Goal: Browse casually

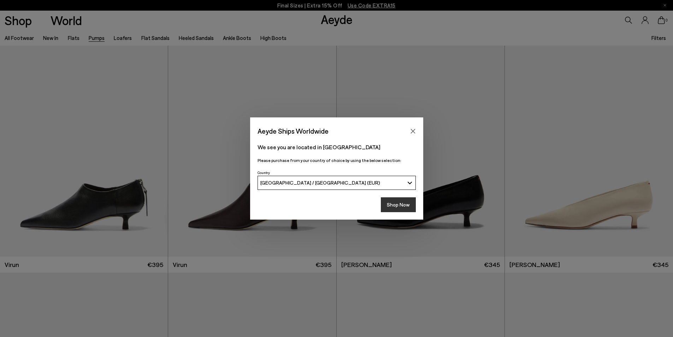
click at [394, 207] on button "Shop Now" at bounding box center [398, 204] width 35 height 15
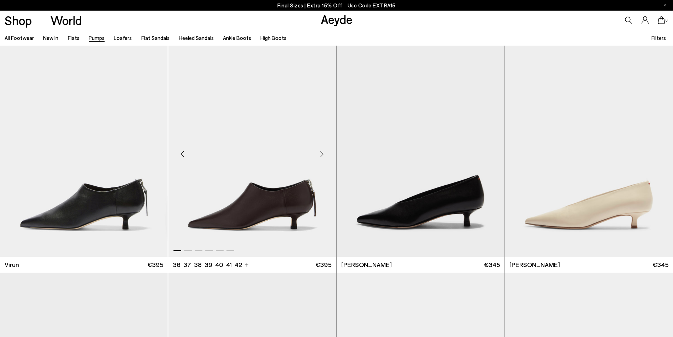
click at [321, 152] on div "Next slide" at bounding box center [321, 153] width 21 height 21
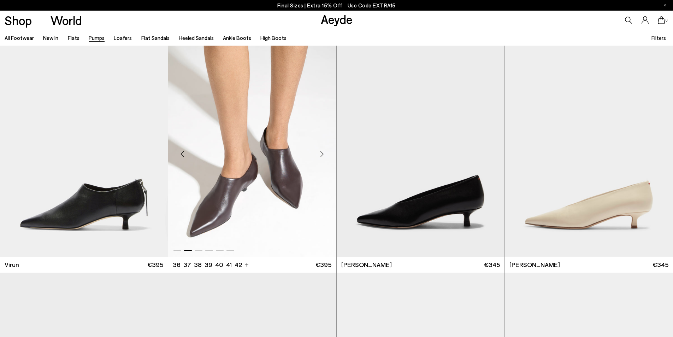
click at [321, 152] on div "Next slide" at bounding box center [321, 153] width 21 height 21
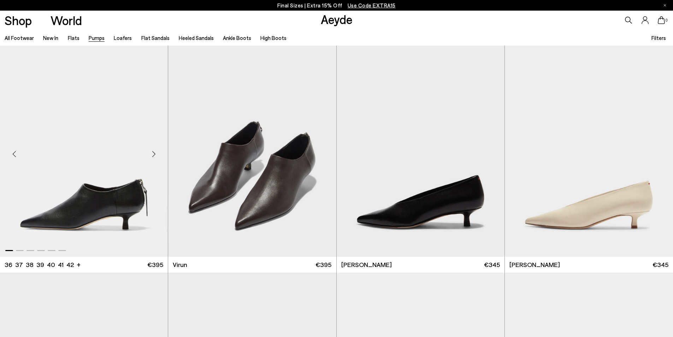
click at [153, 151] on div "Next slide" at bounding box center [153, 153] width 21 height 21
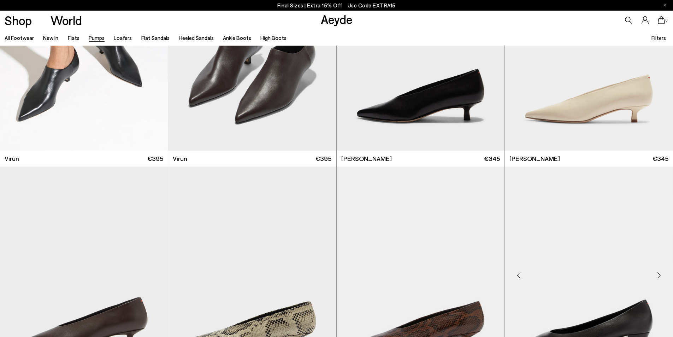
scroll to position [212, 0]
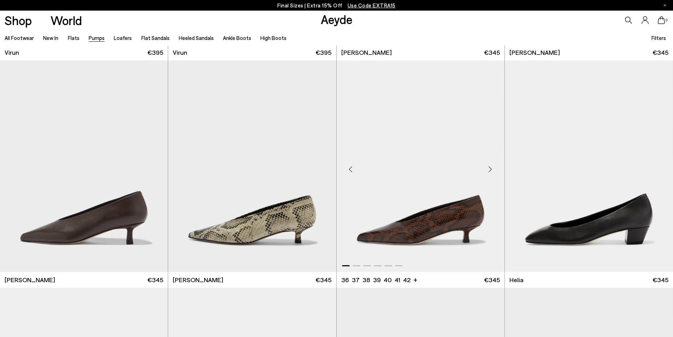
click at [490, 171] on div "Next slide" at bounding box center [490, 168] width 21 height 21
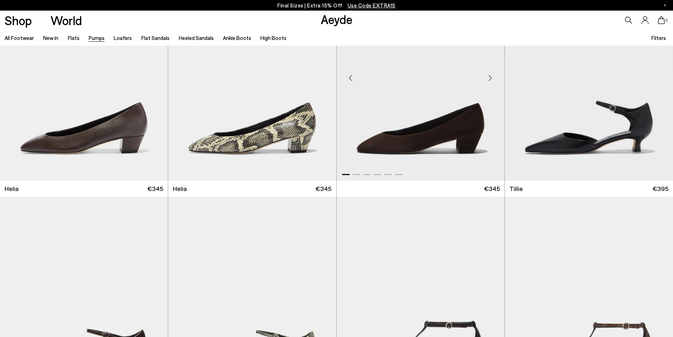
scroll to position [636, 0]
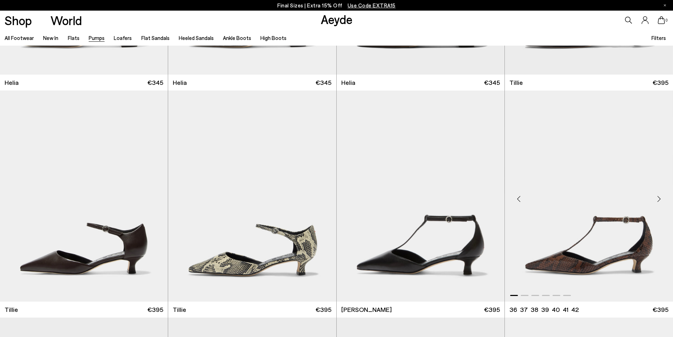
click at [658, 200] on div "Next slide" at bounding box center [658, 198] width 21 height 21
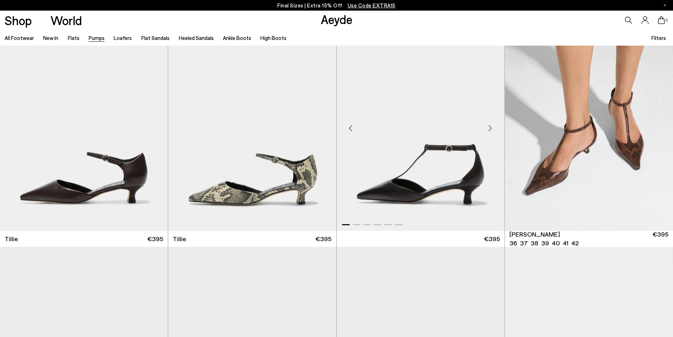
scroll to position [671, 0]
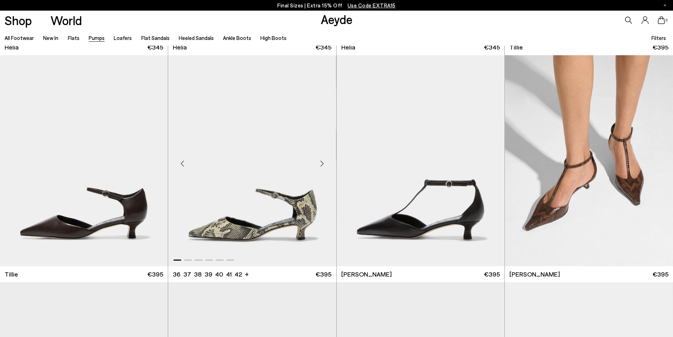
click at [321, 161] on div "Next slide" at bounding box center [321, 163] width 21 height 21
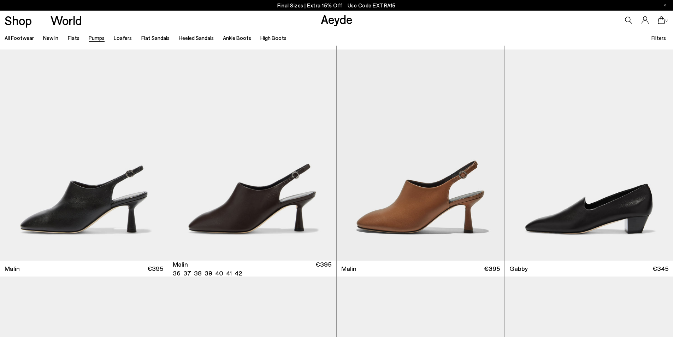
scroll to position [1165, 0]
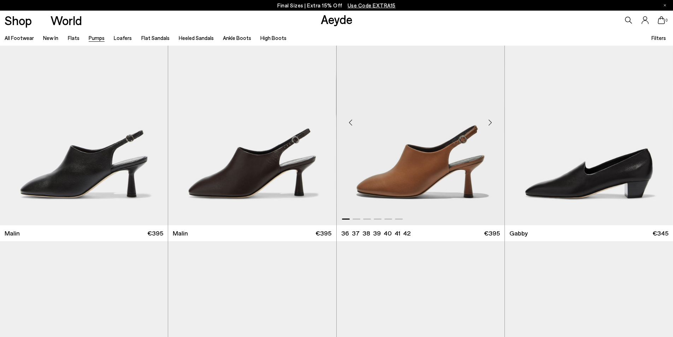
click at [490, 123] on div "Next slide" at bounding box center [490, 122] width 21 height 21
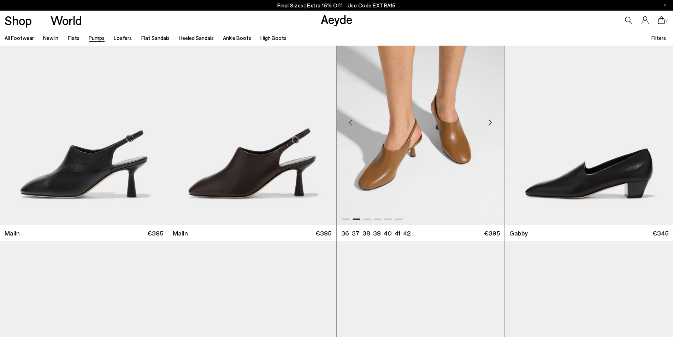
scroll to position [1201, 0]
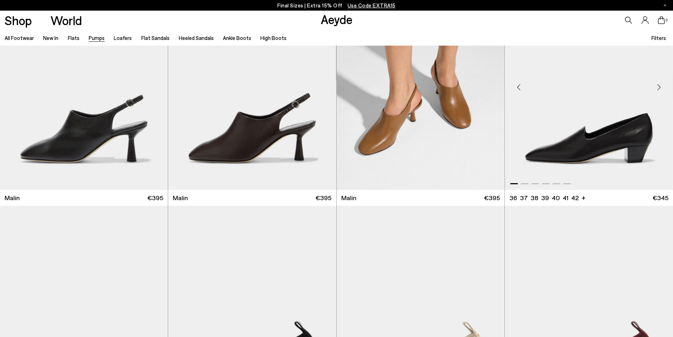
click at [657, 87] on div "Next slide" at bounding box center [658, 87] width 21 height 21
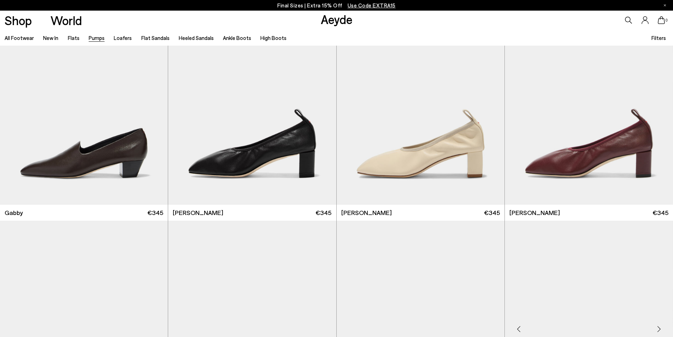
scroll to position [1377, 0]
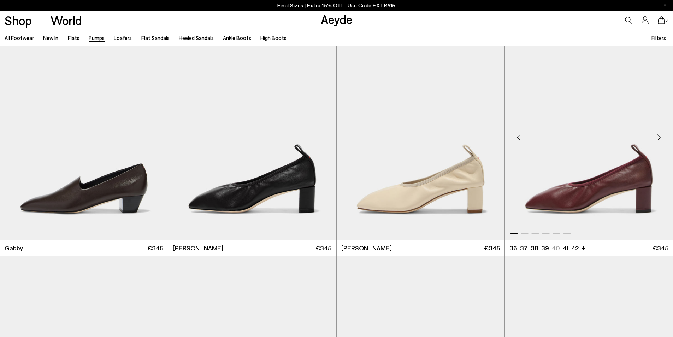
click at [659, 137] on div "Next slide" at bounding box center [658, 137] width 21 height 21
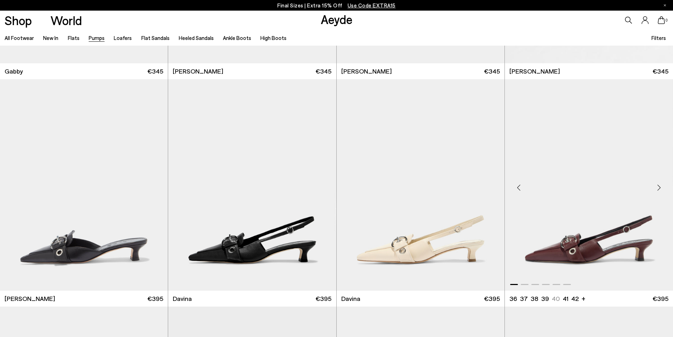
scroll to position [1589, 0]
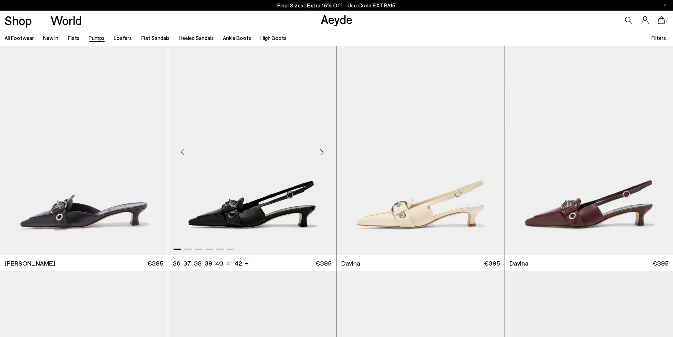
click at [323, 151] on div "Next slide" at bounding box center [321, 152] width 21 height 21
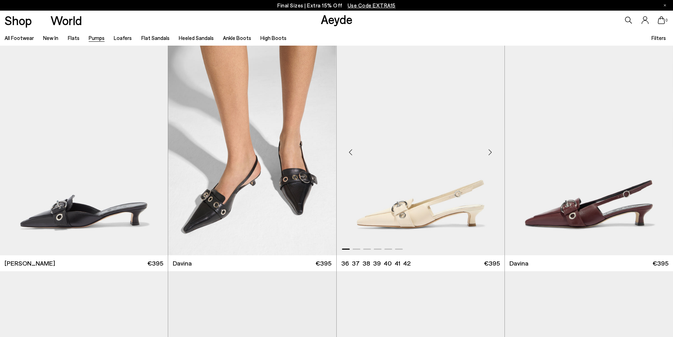
click at [489, 152] on div "Next slide" at bounding box center [490, 152] width 21 height 21
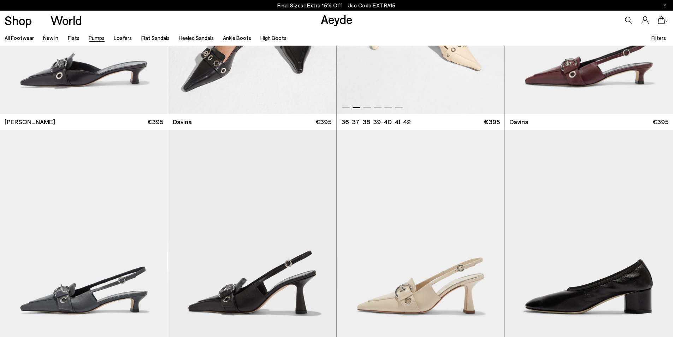
scroll to position [1766, 0]
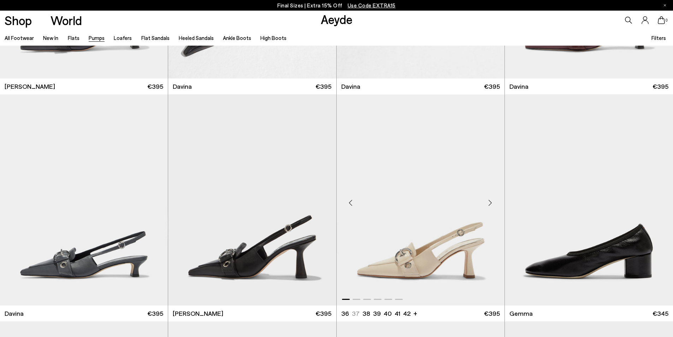
click at [489, 201] on div "Next slide" at bounding box center [490, 202] width 21 height 21
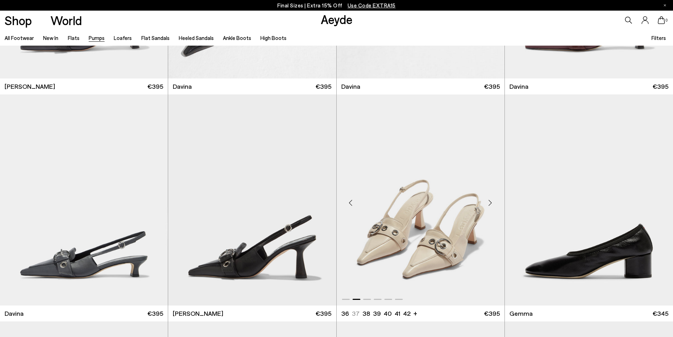
click at [489, 200] on div "Next slide" at bounding box center [490, 202] width 21 height 21
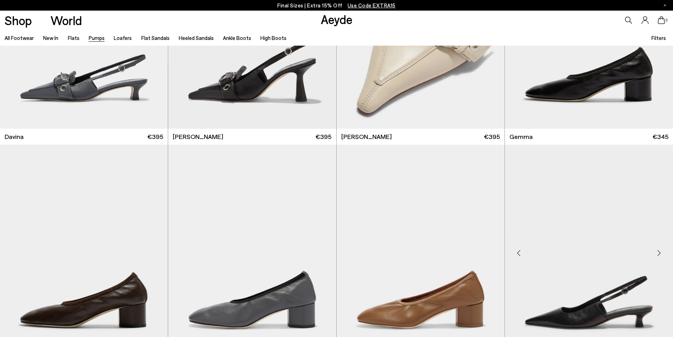
scroll to position [2048, 0]
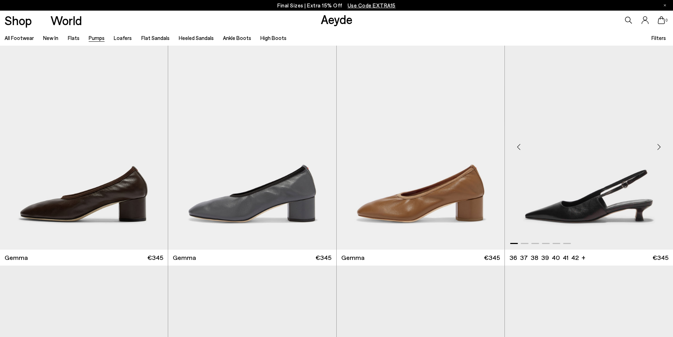
click at [660, 147] on div "Next slide" at bounding box center [658, 146] width 21 height 21
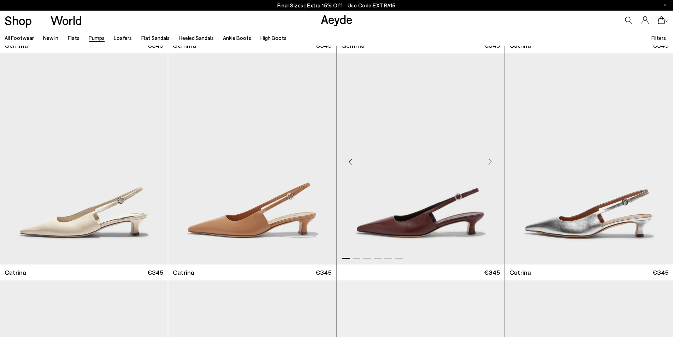
scroll to position [2578, 0]
